Goal: Information Seeking & Learning: Learn about a topic

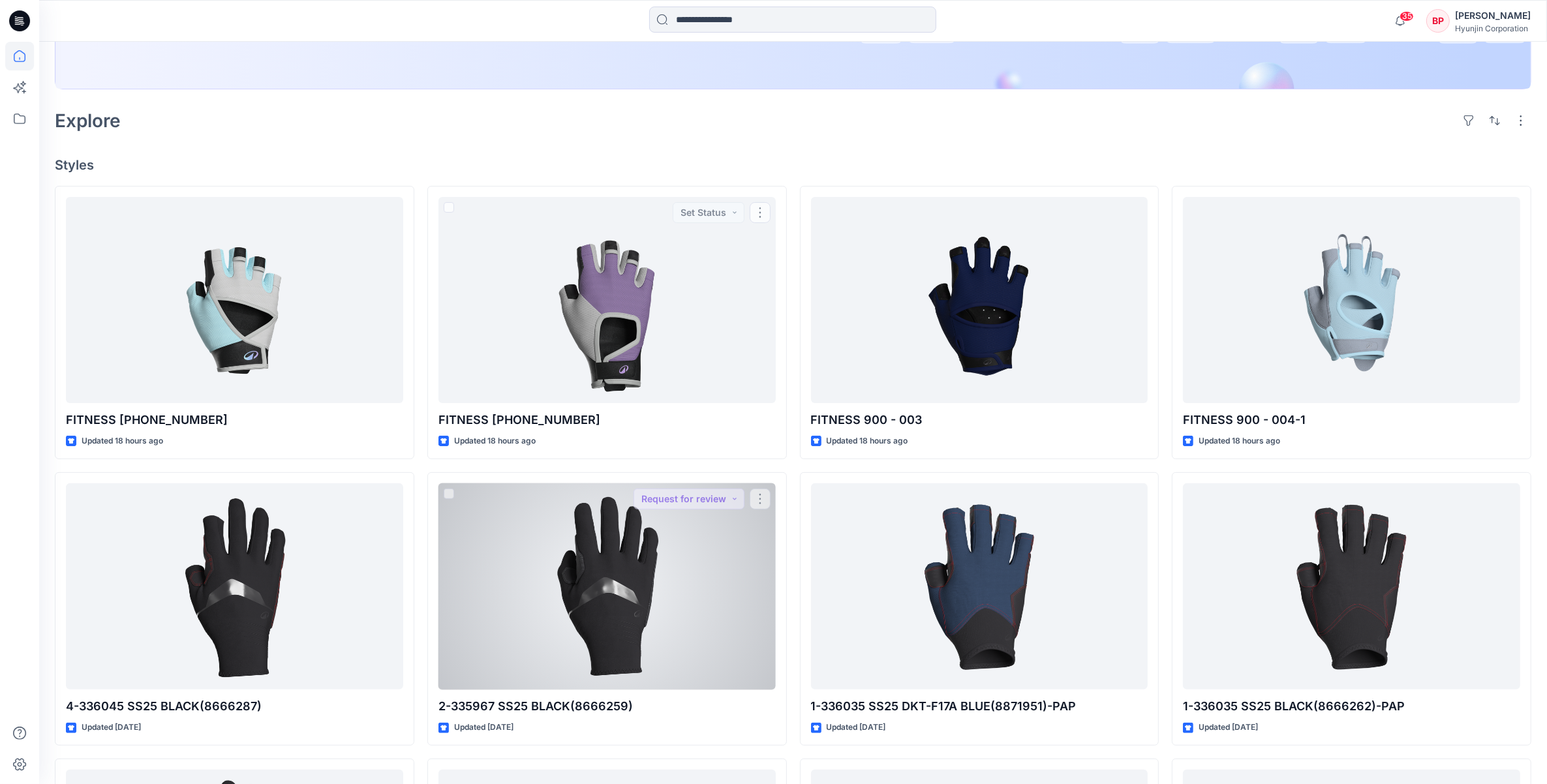
scroll to position [326, 0]
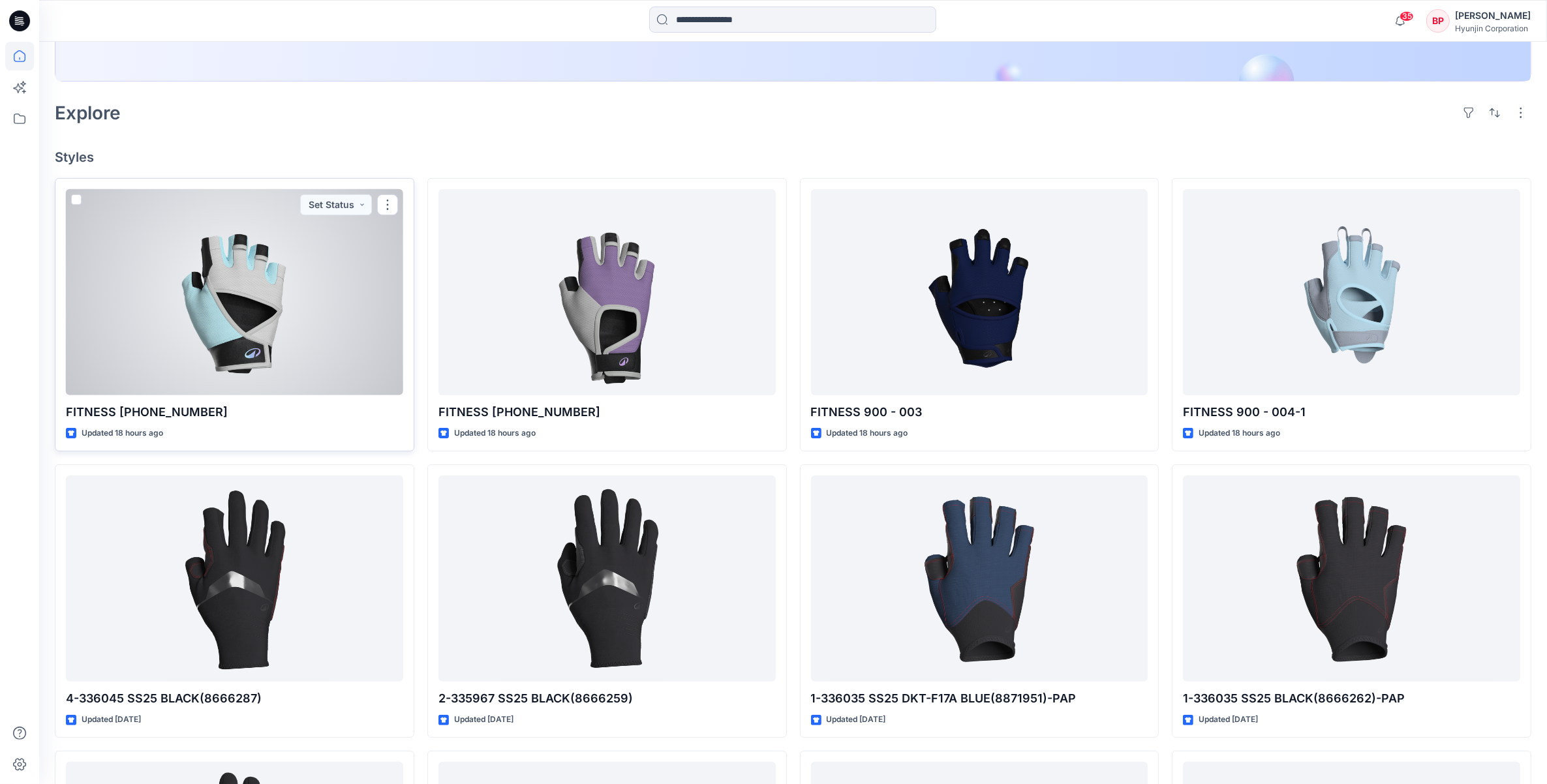
click at [246, 368] on div at bounding box center [234, 292] width 337 height 206
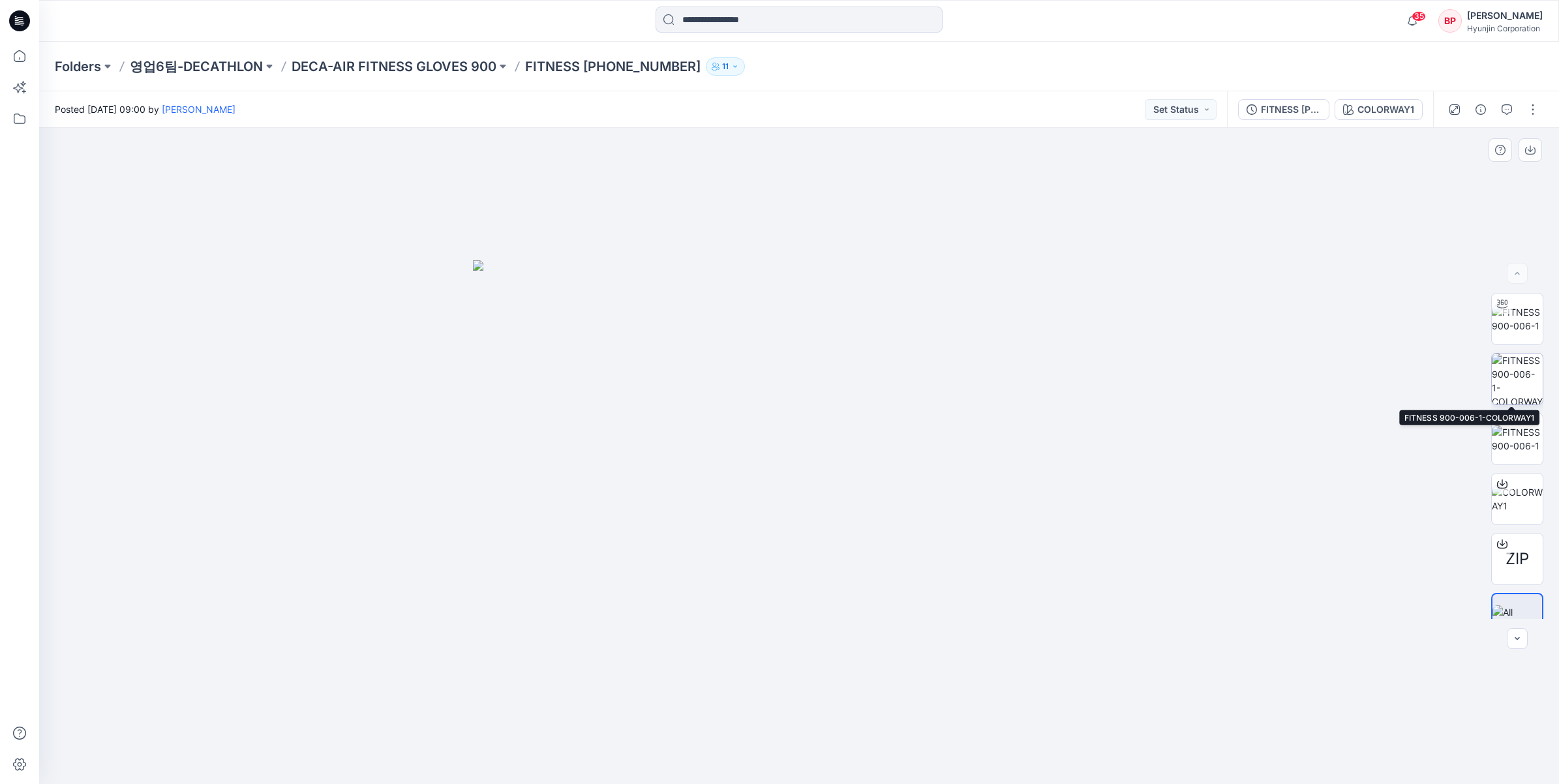
click at [1515, 378] on img at bounding box center [1518, 379] width 51 height 51
click at [1514, 328] on img at bounding box center [1518, 319] width 51 height 28
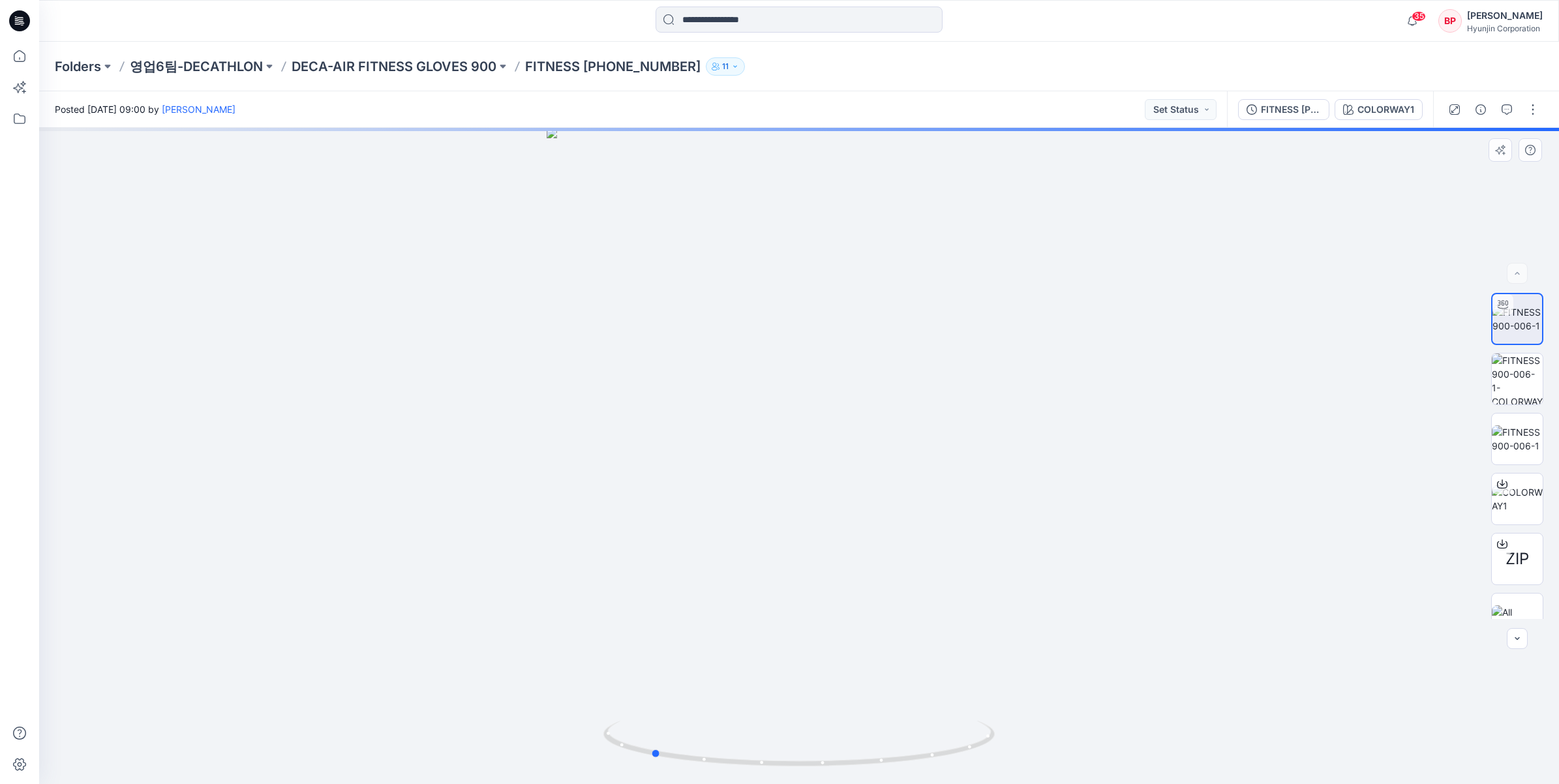
drag, startPoint x: 874, startPoint y: 596, endPoint x: 1117, endPoint y: 606, distance: 243.2
click at [1117, 606] on div at bounding box center [799, 455] width 1520 height 656
drag, startPoint x: 839, startPoint y: 561, endPoint x: 1034, endPoint y: 556, distance: 195.1
click at [1034, 556] on div at bounding box center [799, 455] width 1520 height 656
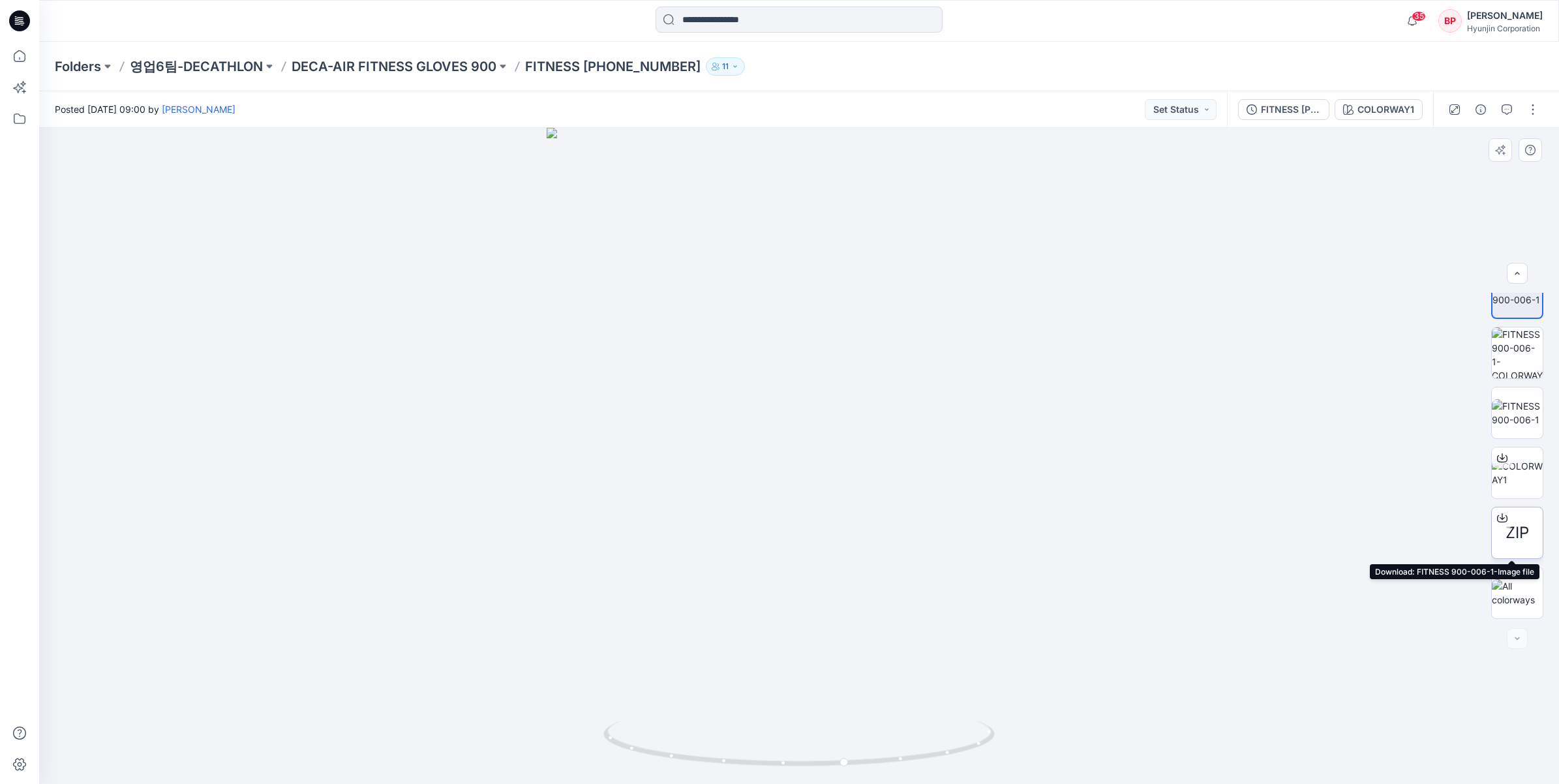
click at [1530, 529] on div "ZIP" at bounding box center [1518, 532] width 52 height 52
click at [1526, 594] on img at bounding box center [1518, 592] width 51 height 28
drag, startPoint x: 824, startPoint y: 519, endPoint x: 990, endPoint y: 517, distance: 166.0
click at [990, 517] on img at bounding box center [799, 522] width 652 height 523
click at [1530, 427] on img at bounding box center [1518, 413] width 51 height 28
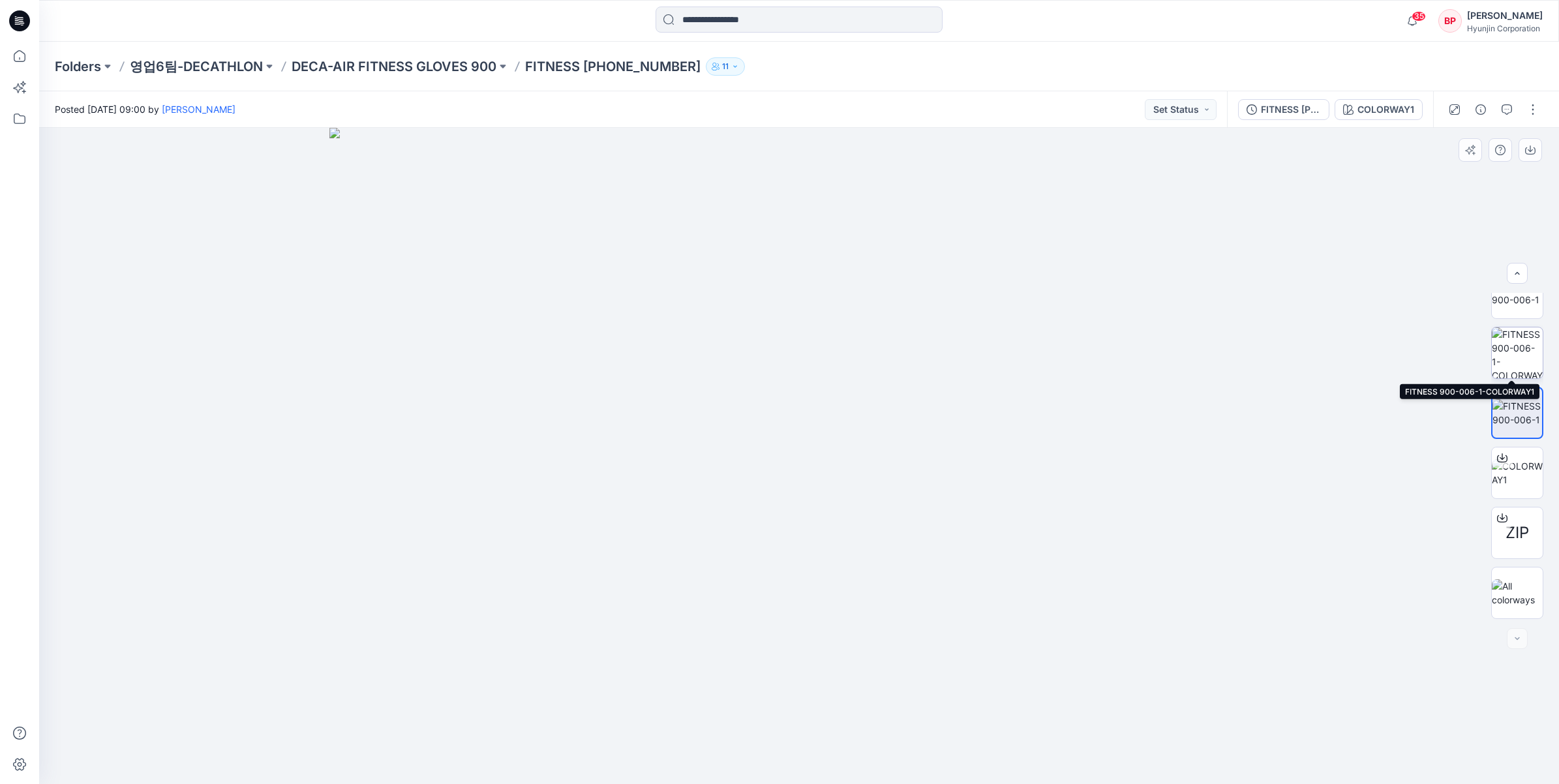
click at [1504, 351] on img at bounding box center [1518, 353] width 51 height 51
click at [1508, 306] on img at bounding box center [1518, 293] width 51 height 28
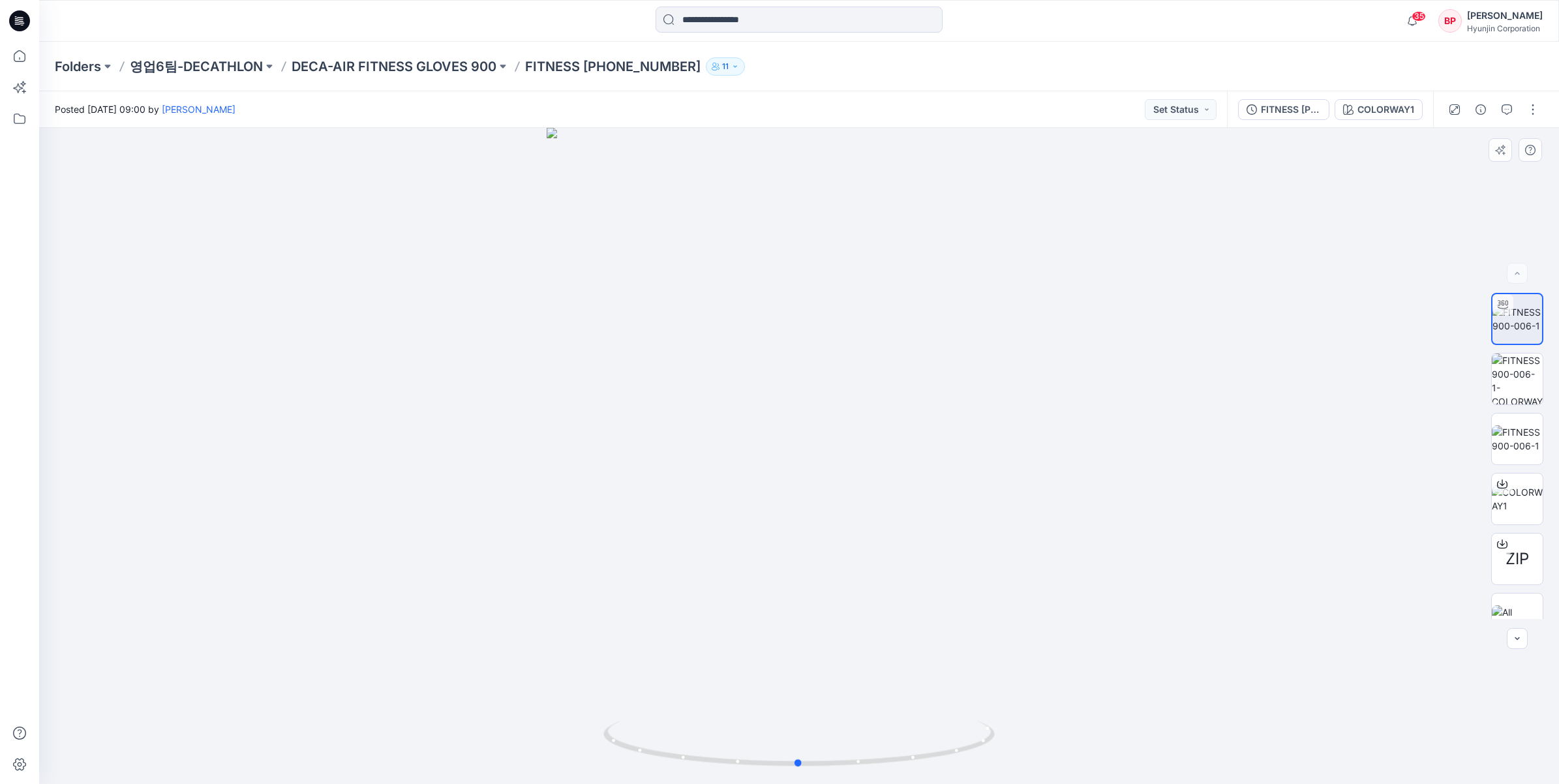
click at [843, 572] on div at bounding box center [799, 455] width 1520 height 656
drag, startPoint x: 929, startPoint y: 675, endPoint x: 853, endPoint y: 540, distance: 154.9
click at [853, 540] on img at bounding box center [799, 299] width 776 height 967
drag, startPoint x: 967, startPoint y: 626, endPoint x: 904, endPoint y: 633, distance: 63.4
click at [904, 633] on img at bounding box center [799, 304] width 776 height 960
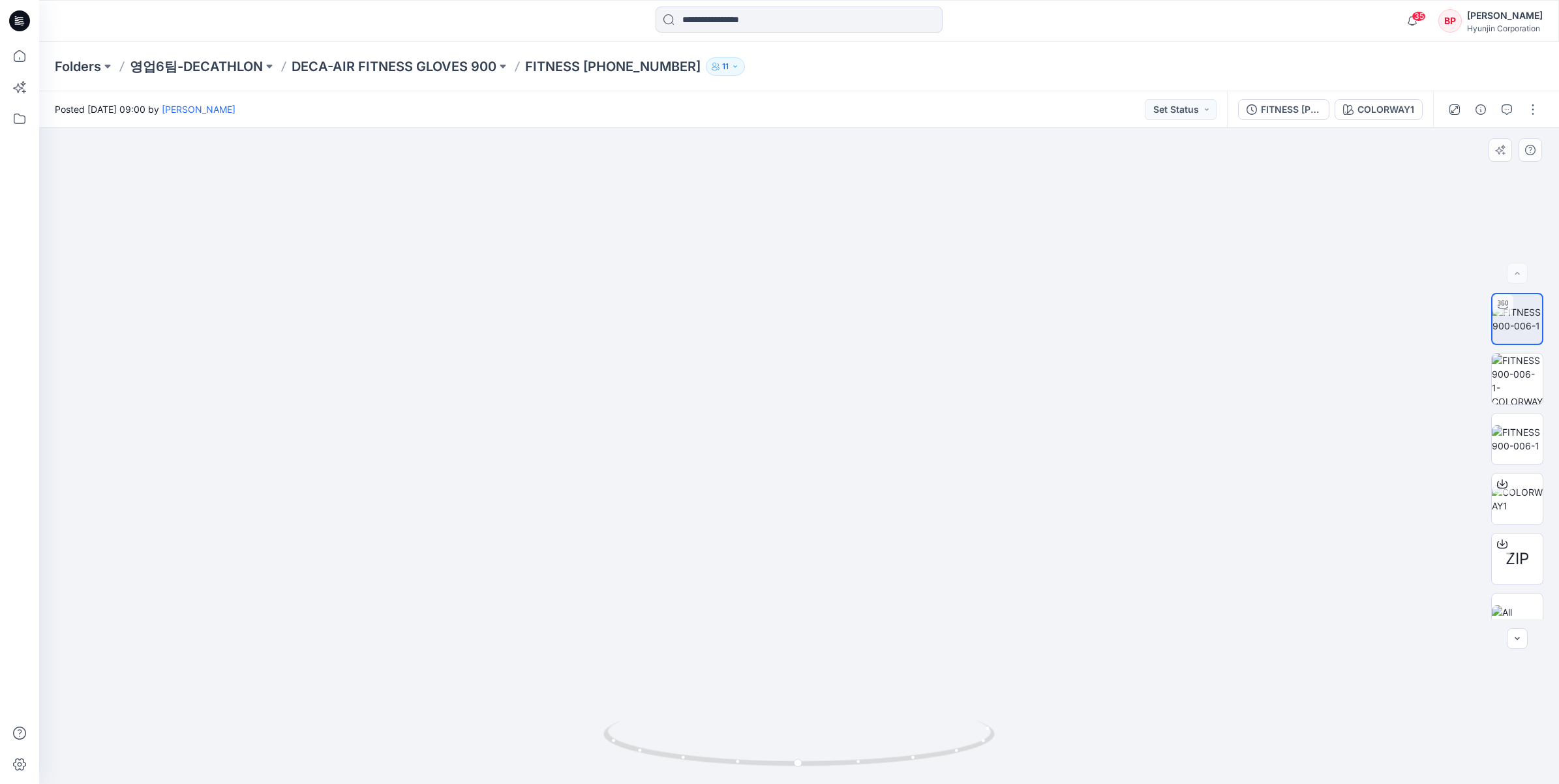
drag, startPoint x: 1000, startPoint y: 402, endPoint x: 948, endPoint y: 415, distance: 53.6
click at [948, 415] on img at bounding box center [799, 196] width 979 height 1176
drag, startPoint x: 973, startPoint y: 678, endPoint x: 921, endPoint y: 704, distance: 58.1
click at [921, 704] on img at bounding box center [799, 207] width 979 height 1153
drag, startPoint x: 933, startPoint y: 515, endPoint x: 916, endPoint y: 608, distance: 94.5
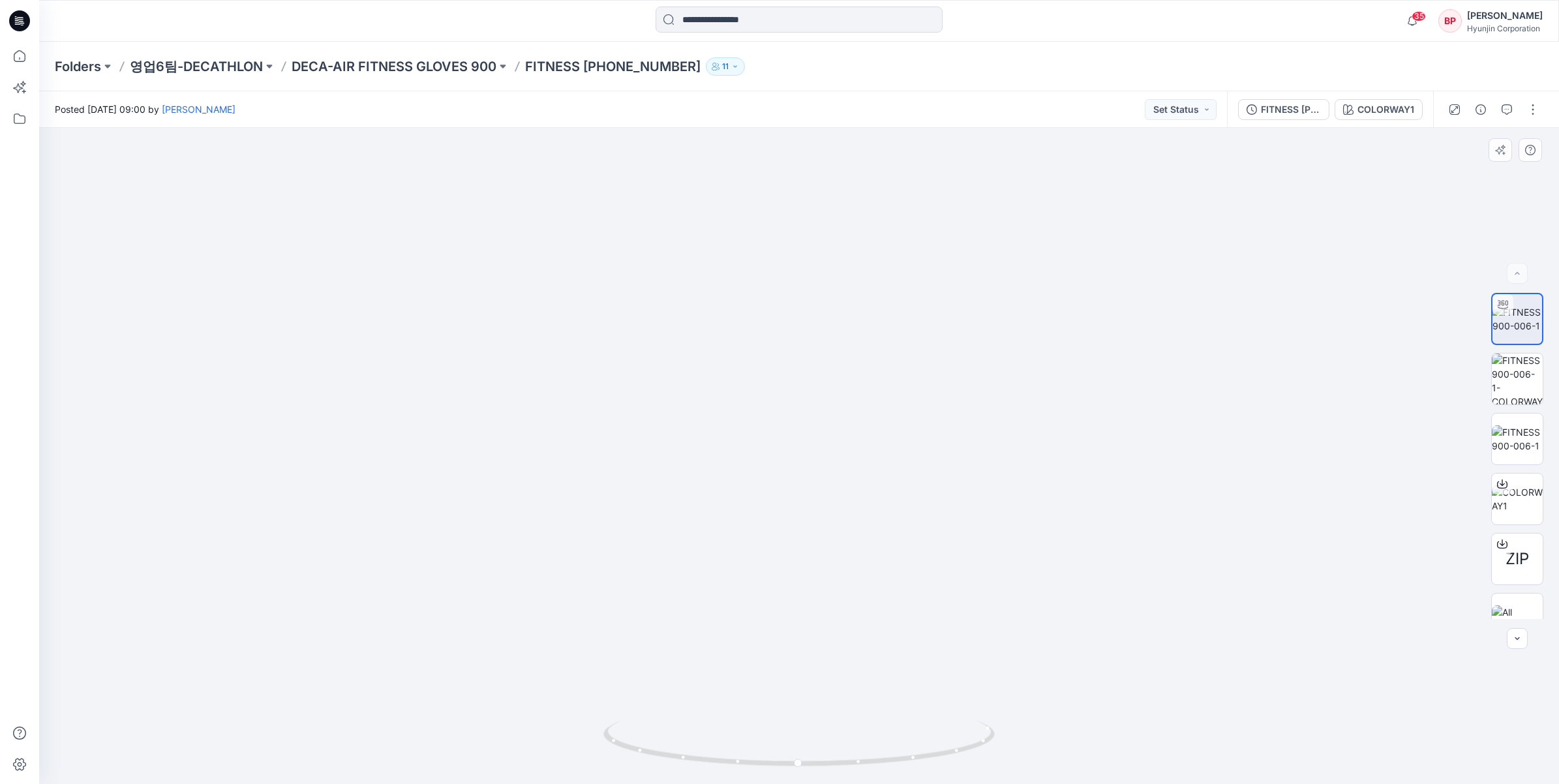
click at [916, 608] on img at bounding box center [799, 286] width 979 height 994
drag, startPoint x: 998, startPoint y: 444, endPoint x: 998, endPoint y: 540, distance: 96.0
click at [998, 540] on img at bounding box center [798, 328] width 862 height 911
drag, startPoint x: 967, startPoint y: 575, endPoint x: 782, endPoint y: 579, distance: 185.0
click at [782, 579] on div at bounding box center [799, 455] width 1520 height 656
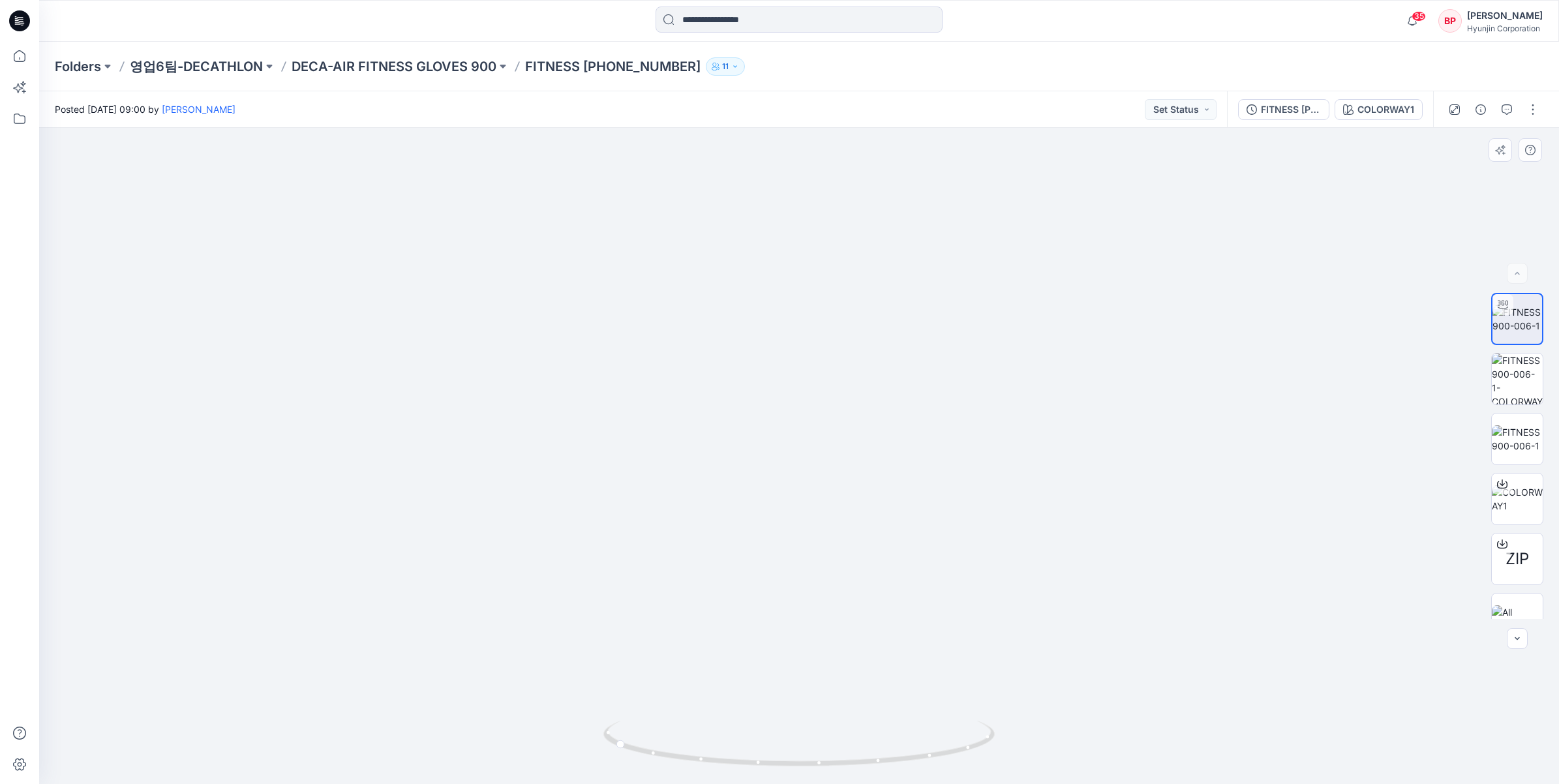
drag, startPoint x: 956, startPoint y: 478, endPoint x: 923, endPoint y: 483, distance: 33.4
click at [923, 483] on img at bounding box center [799, 303] width 979 height 959
drag, startPoint x: 1035, startPoint y: 586, endPoint x: 929, endPoint y: 581, distance: 106.1
click at [929, 581] on img at bounding box center [800, 314] width 941 height 939
drag, startPoint x: 943, startPoint y: 560, endPoint x: 761, endPoint y: 562, distance: 182.0
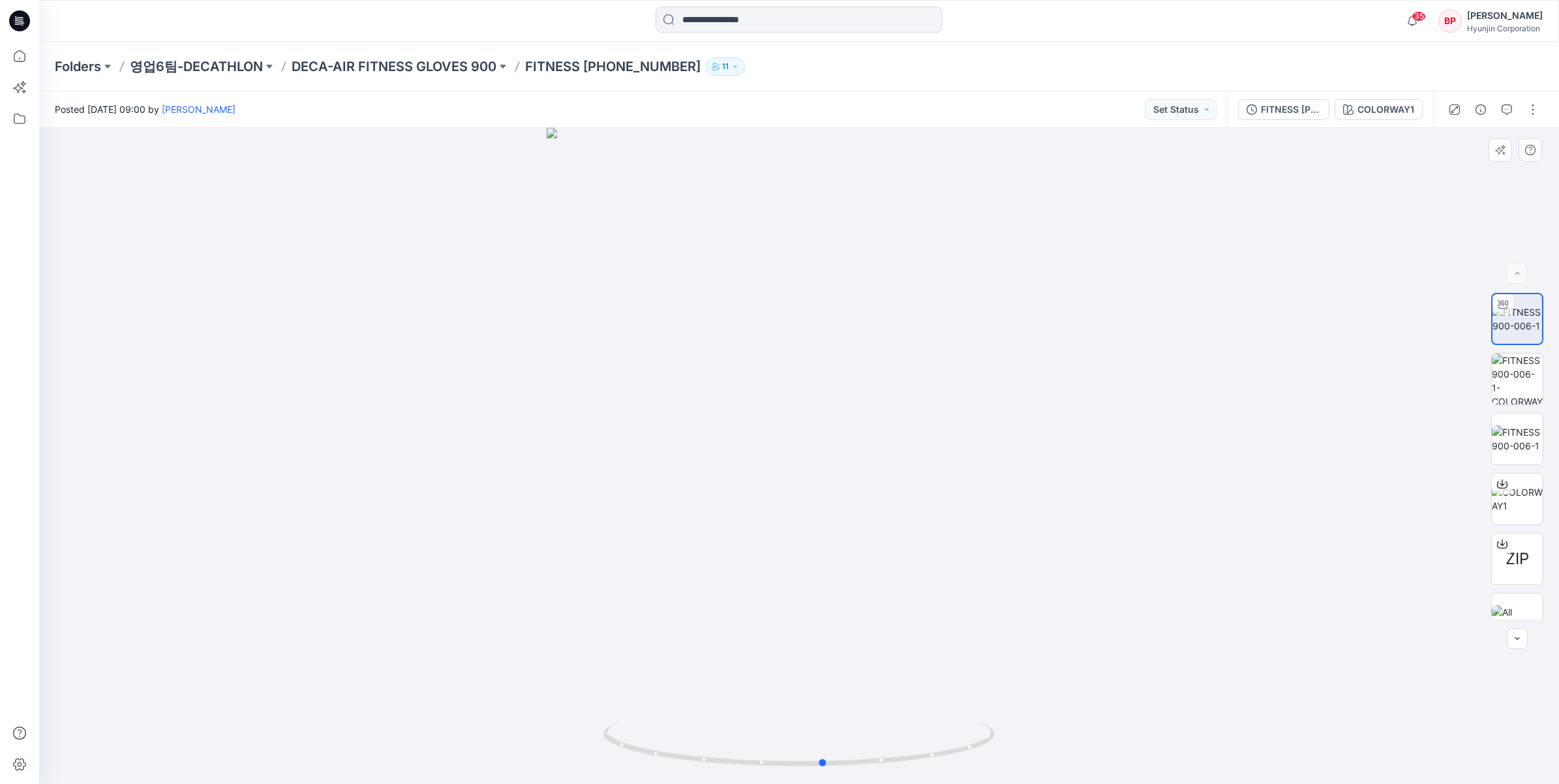
click at [761, 562] on div at bounding box center [799, 455] width 1520 height 656
